Goal: Task Accomplishment & Management: Manage account settings

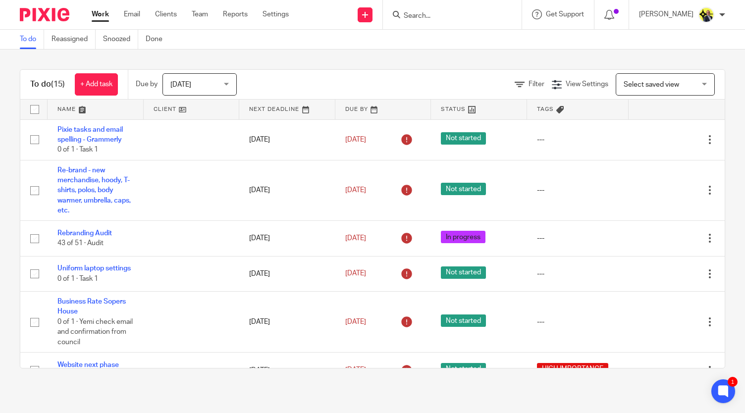
scroll to position [394, 0]
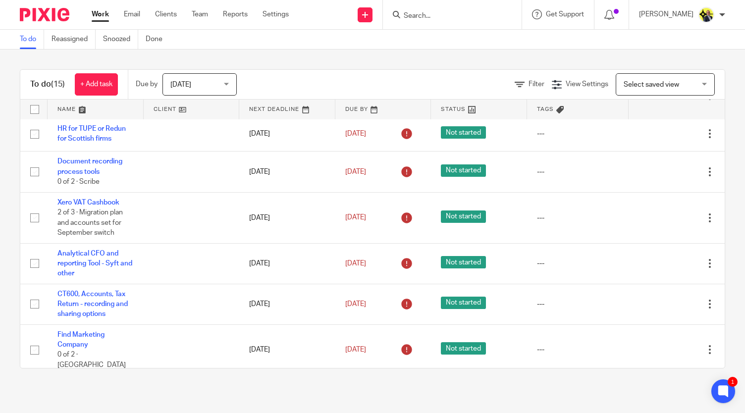
click at [425, 13] on input "Search" at bounding box center [447, 16] width 89 height 9
click at [442, 16] on input "Search" at bounding box center [447, 16] width 89 height 9
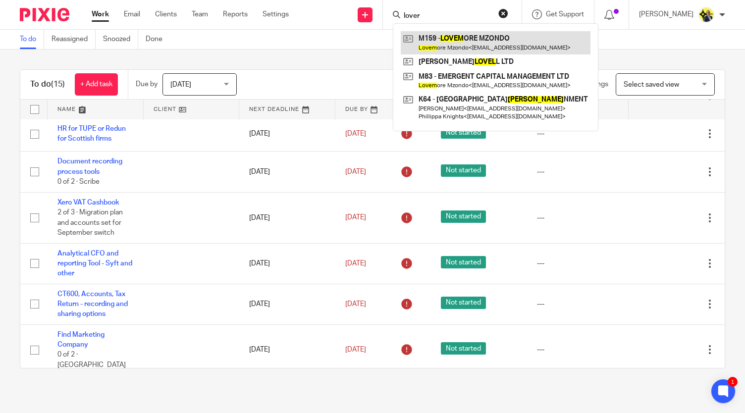
type input "lover"
click at [454, 46] on link at bounding box center [496, 42] width 190 height 23
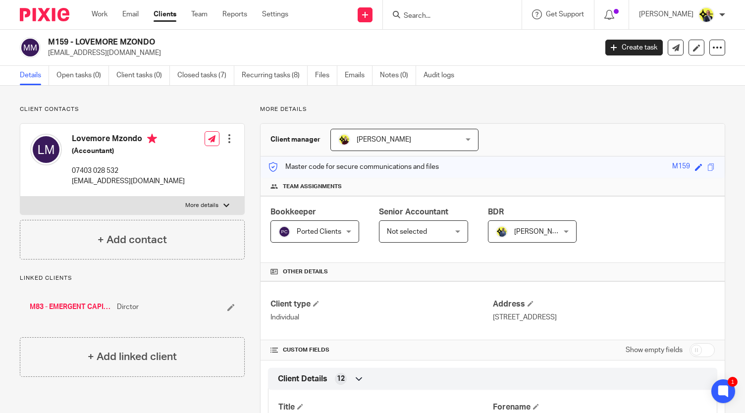
click at [85, 307] on link "M83 - EMERGENT CAPITAL MANAGEMENT LTD" at bounding box center [71, 307] width 82 height 10
click at [425, 14] on input "Search" at bounding box center [447, 16] width 89 height 9
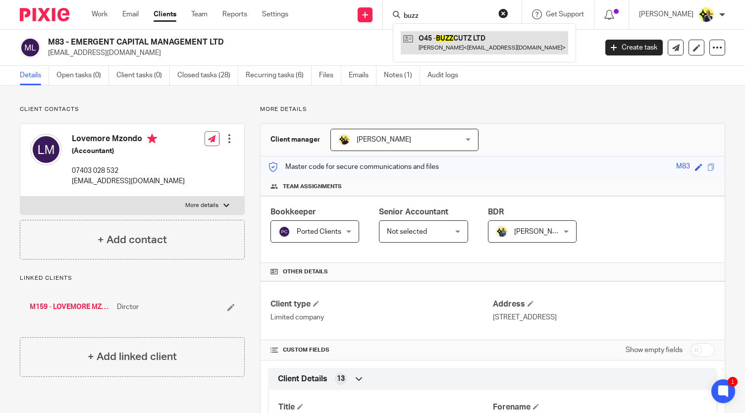
type input "buzz"
click at [464, 41] on link at bounding box center [485, 42] width 168 height 23
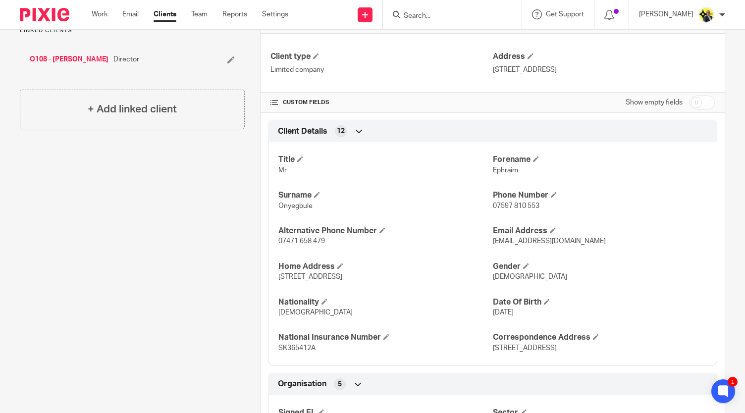
scroll to position [251, 0]
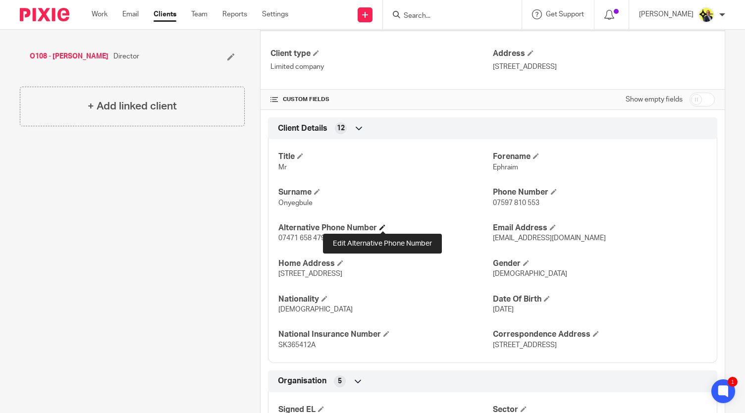
click at [381, 227] on span at bounding box center [383, 227] width 6 height 6
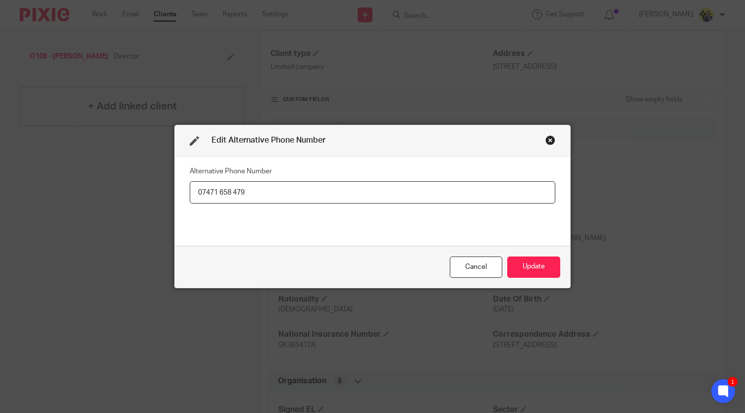
drag, startPoint x: 282, startPoint y: 189, endPoint x: 170, endPoint y: 193, distance: 112.1
click at [174, 193] on div "Edit Alternative Phone Number Alternative Phone Number [PHONE_NUMBER] Cancel Up…" at bounding box center [372, 206] width 396 height 163
click at [528, 261] on button "Update" at bounding box center [533, 267] width 53 height 21
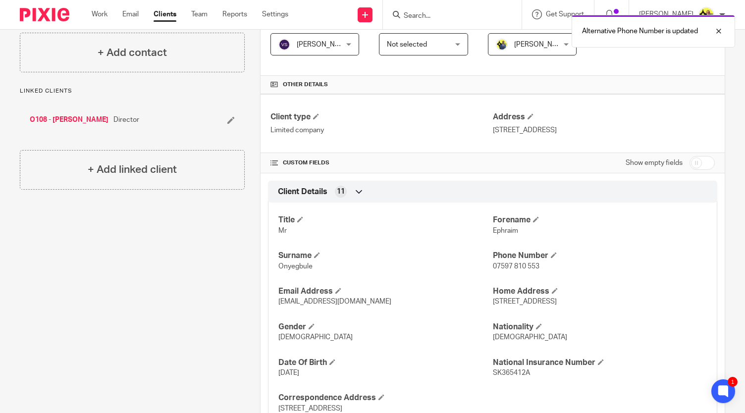
scroll to position [135, 0]
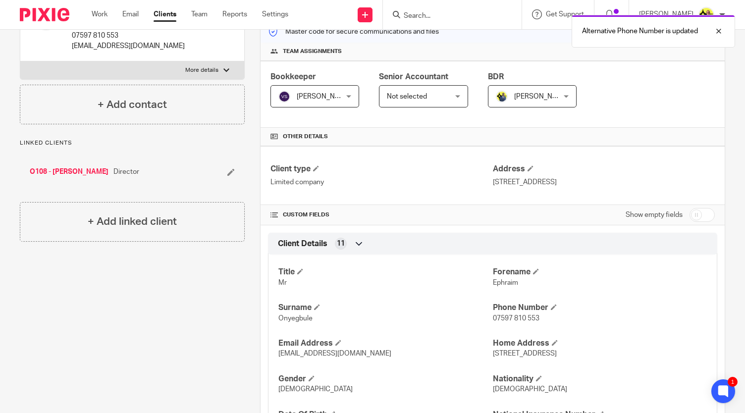
click at [81, 169] on link "O108 - [PERSON_NAME]" at bounding box center [69, 172] width 79 height 10
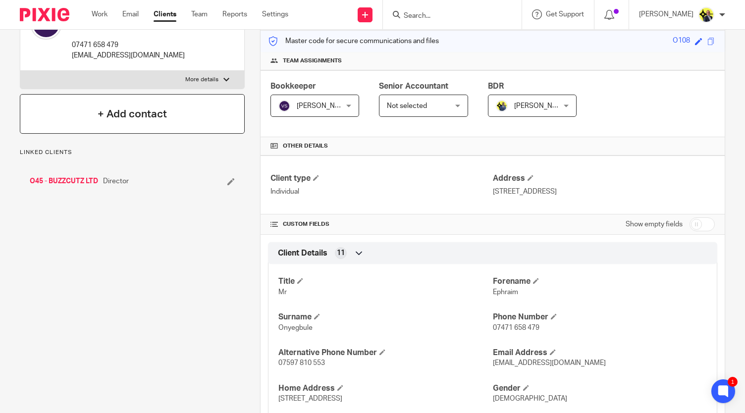
scroll to position [127, 0]
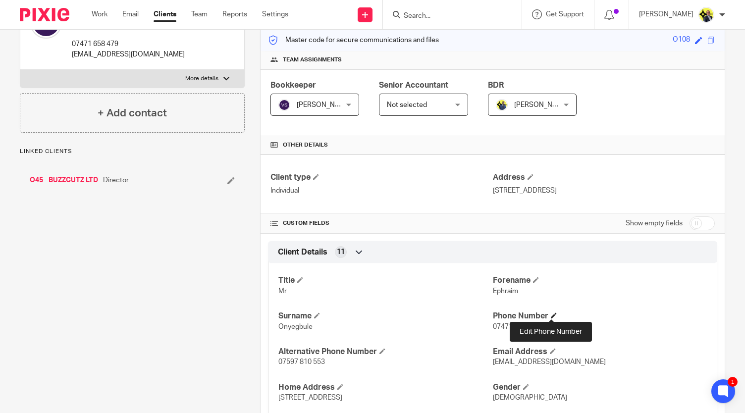
click at [553, 315] on span at bounding box center [554, 316] width 6 height 6
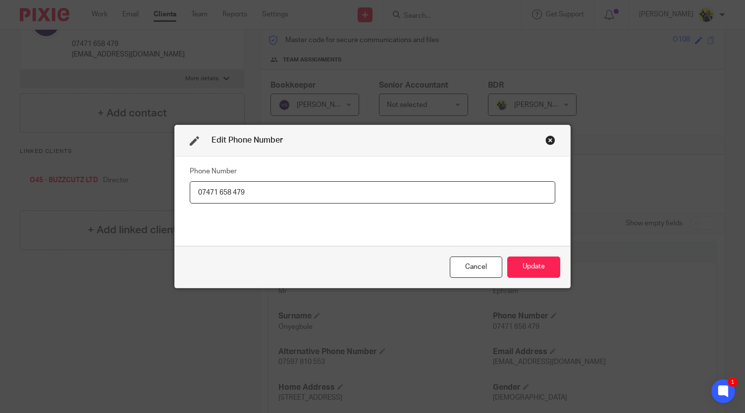
drag, startPoint x: 300, startPoint y: 192, endPoint x: 144, endPoint y: 187, distance: 156.7
click at [144, 187] on div "Edit Phone Number Phone Number [PHONE_NUMBER] Cancel Update" at bounding box center [372, 206] width 745 height 413
click at [534, 271] on button "Update" at bounding box center [533, 267] width 53 height 21
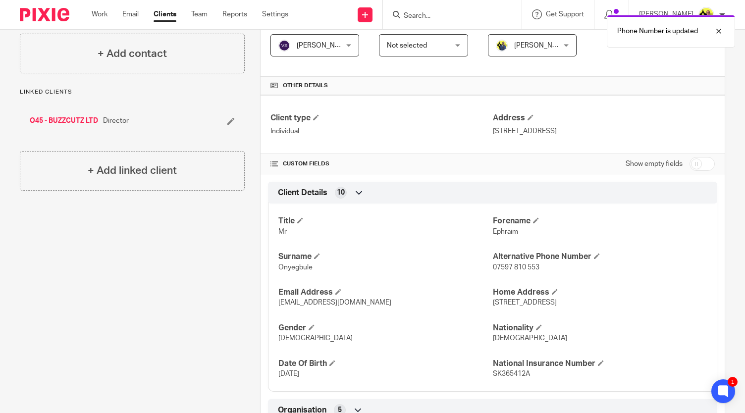
scroll to position [187, 0]
click at [598, 254] on h4 "Alternative Phone Number" at bounding box center [600, 256] width 214 height 10
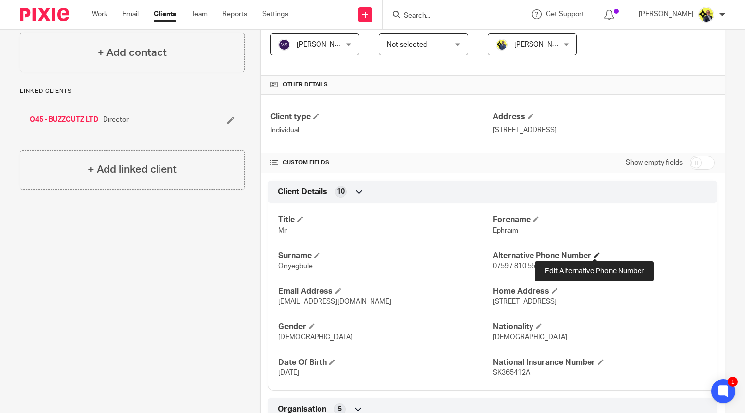
click at [594, 254] on span at bounding box center [597, 255] width 6 height 6
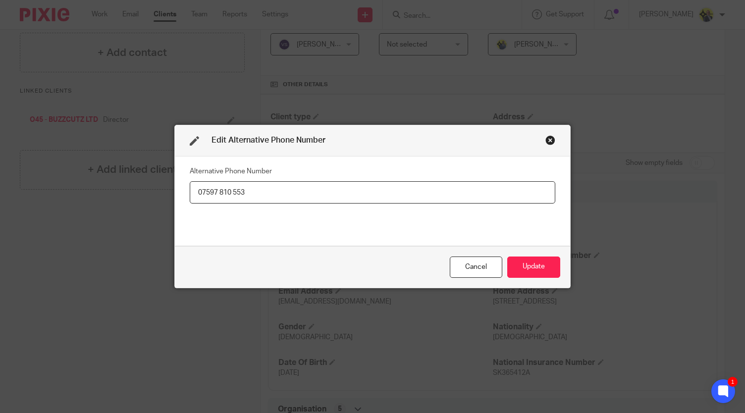
drag, startPoint x: 268, startPoint y: 186, endPoint x: 180, endPoint y: 188, distance: 87.7
click at [180, 188] on div "Alternative Phone Number 07597 810 553" at bounding box center [372, 202] width 395 height 90
click at [477, 261] on div "Cancel" at bounding box center [476, 267] width 53 height 21
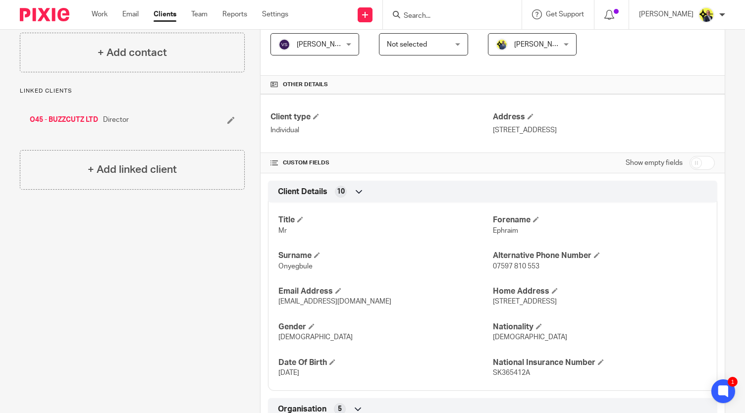
click at [699, 160] on input "checkbox" at bounding box center [702, 163] width 25 height 14
checkbox input "true"
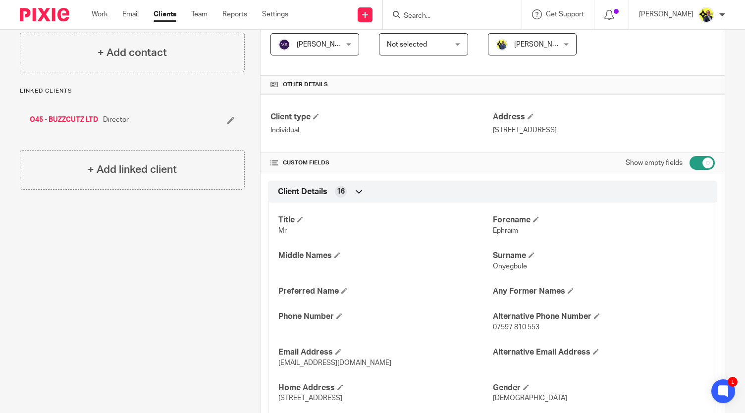
scroll to position [204, 0]
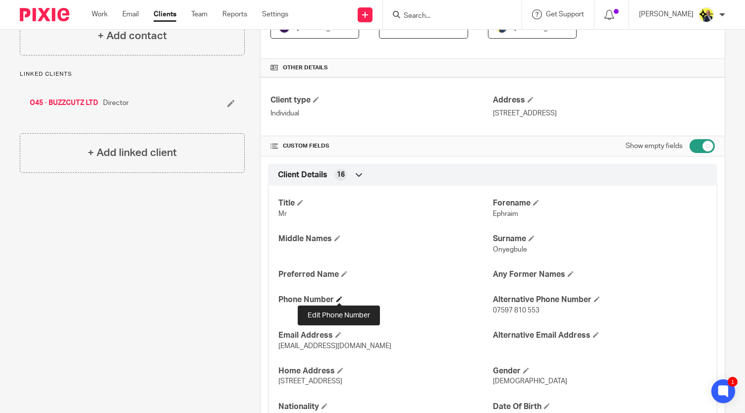
click at [339, 296] on span at bounding box center [339, 299] width 6 height 6
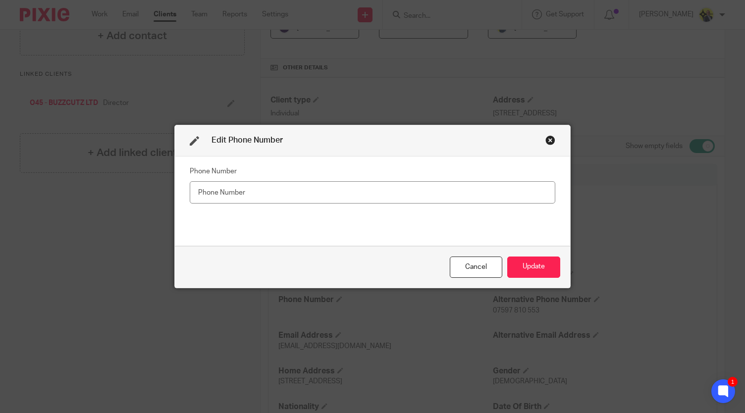
click at [289, 196] on input "text" at bounding box center [373, 192] width 366 height 22
type input "07597 810 553"
click at [515, 265] on button "Update" at bounding box center [533, 267] width 53 height 21
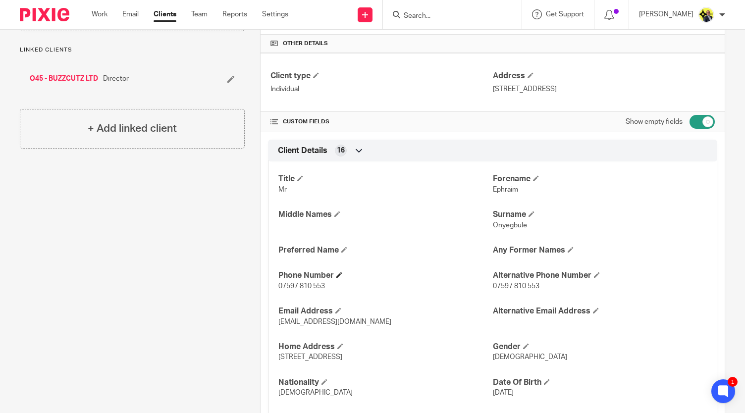
scroll to position [230, 0]
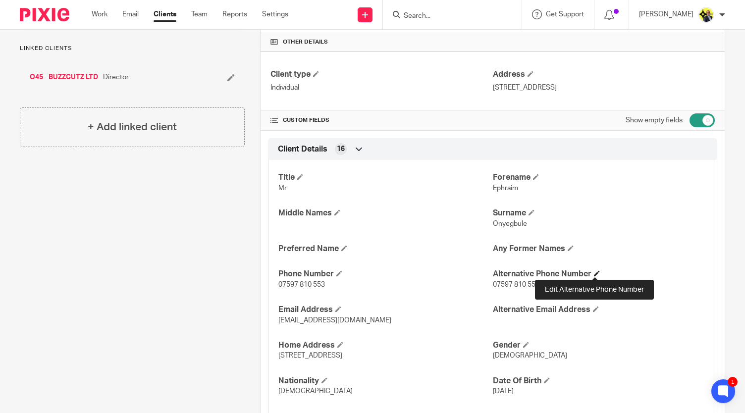
click at [595, 274] on span at bounding box center [597, 274] width 6 height 6
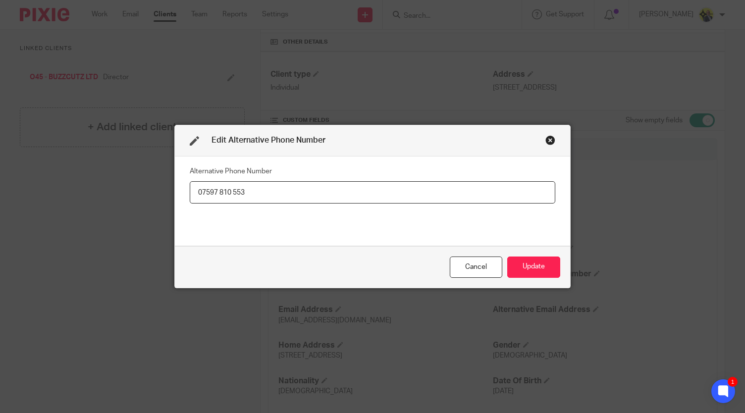
drag, startPoint x: 249, startPoint y: 191, endPoint x: 141, endPoint y: 192, distance: 108.0
click at [141, 192] on div "Edit Alternative Phone Number Alternative Phone Number 07597 810 553 Cancel Upd…" at bounding box center [372, 206] width 745 height 413
click at [539, 264] on button "Update" at bounding box center [533, 267] width 53 height 21
click at [526, 272] on button "Update" at bounding box center [533, 267] width 53 height 21
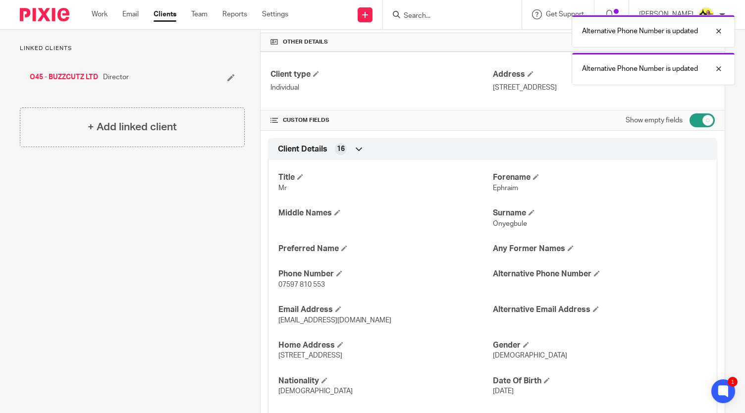
click at [695, 118] on input "checkbox" at bounding box center [702, 120] width 25 height 14
checkbox input "false"
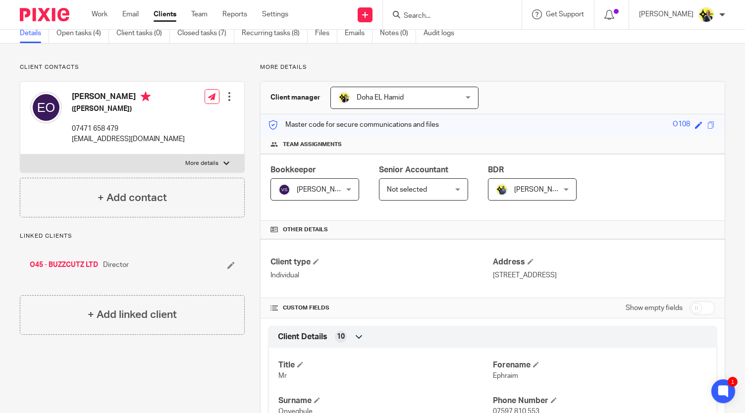
scroll to position [41, 0]
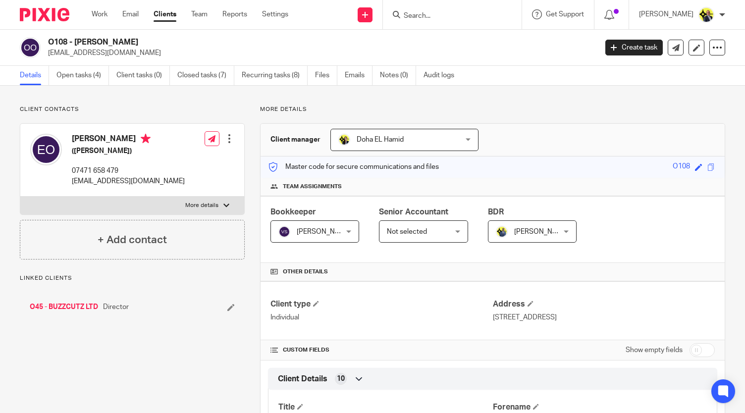
click at [227, 136] on div at bounding box center [229, 139] width 10 height 10
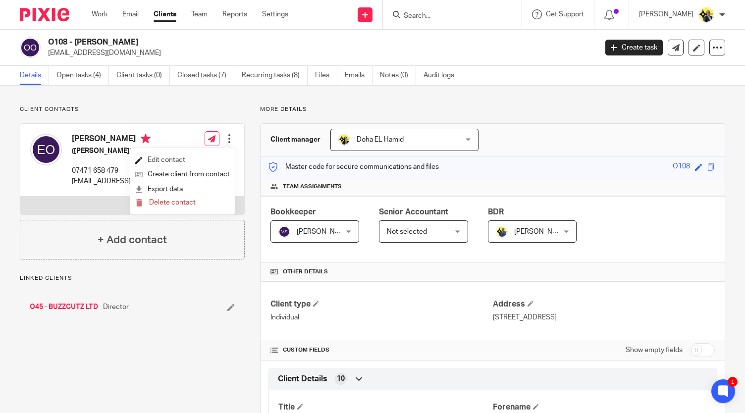
click at [169, 160] on link "Edit contact" at bounding box center [182, 160] width 95 height 14
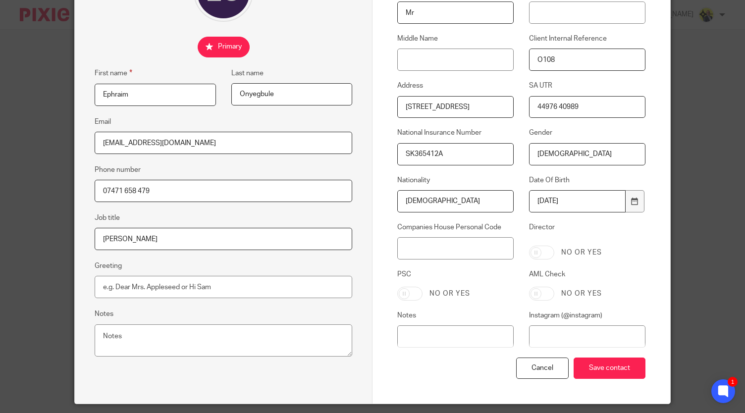
scroll to position [132, 0]
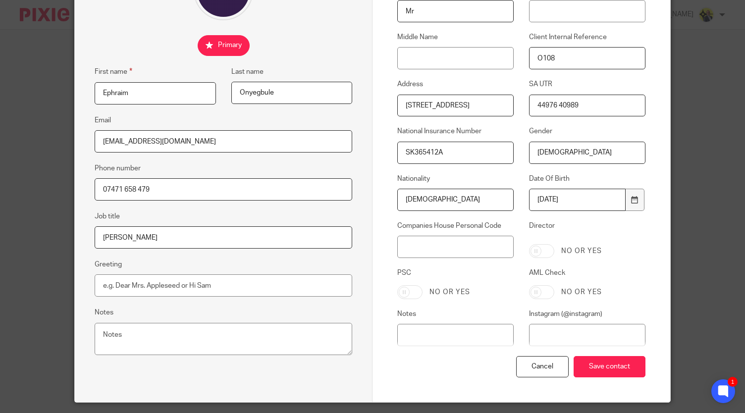
drag, startPoint x: 166, startPoint y: 191, endPoint x: 89, endPoint y: 189, distance: 76.4
click at [89, 189] on div "Edit contact First name Ephraim Last name Onyegbule Email okeydandy@gmail.com P…" at bounding box center [224, 155] width 298 height 495
paste input "597 810 553"
type input "07597 810 553"
click at [589, 367] on input "Save contact" at bounding box center [610, 366] width 72 height 21
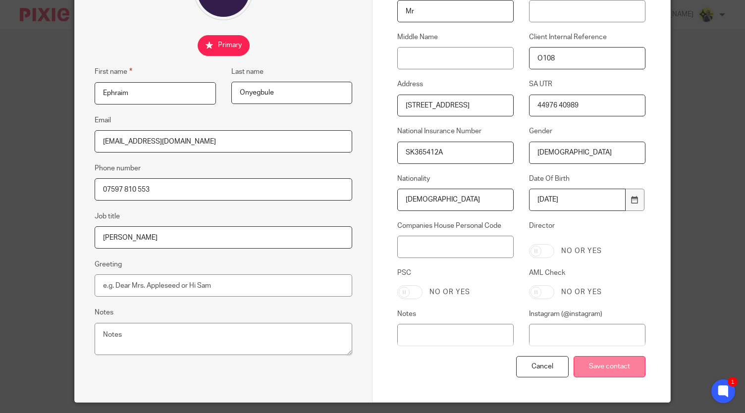
click at [618, 367] on input "Save contact" at bounding box center [610, 366] width 72 height 21
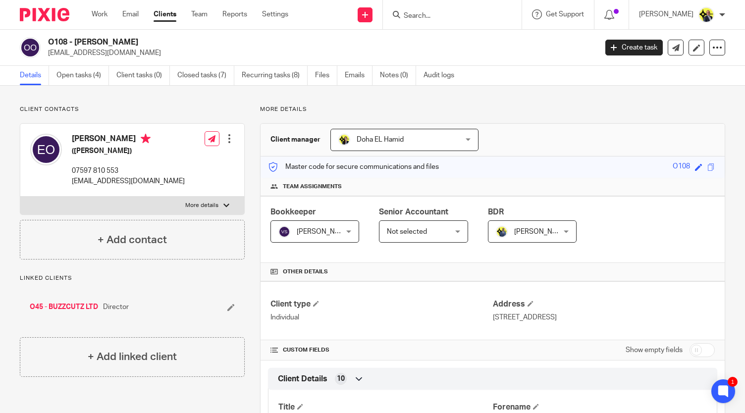
click at [82, 307] on link "O45 - BUZZCUTZ LTD" at bounding box center [64, 307] width 68 height 10
drag, startPoint x: 134, startPoint y: 42, endPoint x: 49, endPoint y: 43, distance: 84.8
click at [49, 43] on h2 "O45 - BUZZCUTZ LTD" at bounding box center [265, 42] width 434 height 10
copy h2 "O45 - BUZZCUTZ LTD"
drag, startPoint x: 147, startPoint y: 139, endPoint x: 72, endPoint y: 139, distance: 74.3
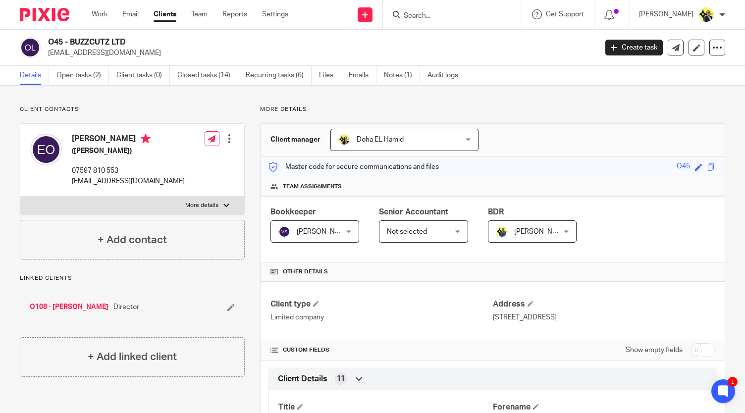
click at [72, 139] on h4 "[PERSON_NAME]" at bounding box center [128, 140] width 113 height 12
copy h4 "[PERSON_NAME]"
drag, startPoint x: 129, startPoint y: 170, endPoint x: 72, endPoint y: 170, distance: 57.5
click at [72, 170] on p "07597 810 553" at bounding box center [128, 171] width 113 height 10
copy p "07597 810 553"
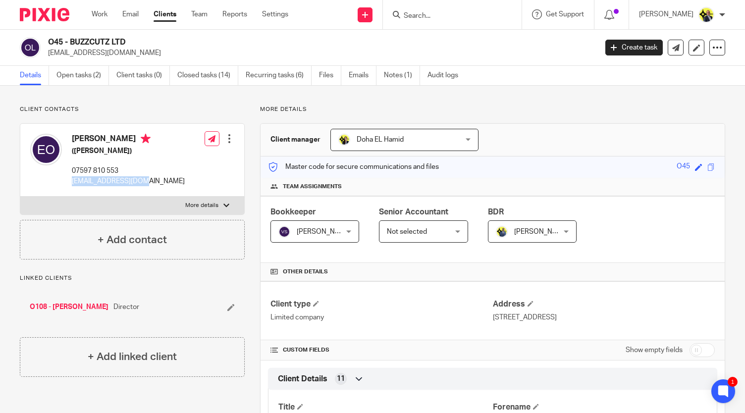
drag, startPoint x: 148, startPoint y: 179, endPoint x: 73, endPoint y: 180, distance: 74.8
click at [73, 180] on p "[EMAIL_ADDRESS][DOMAIN_NAME]" at bounding box center [128, 181] width 113 height 10
copy p "[EMAIL_ADDRESS][DOMAIN_NAME]"
click at [78, 305] on link "O108 - [PERSON_NAME]" at bounding box center [69, 307] width 79 height 10
